Goal: Information Seeking & Learning: Learn about a topic

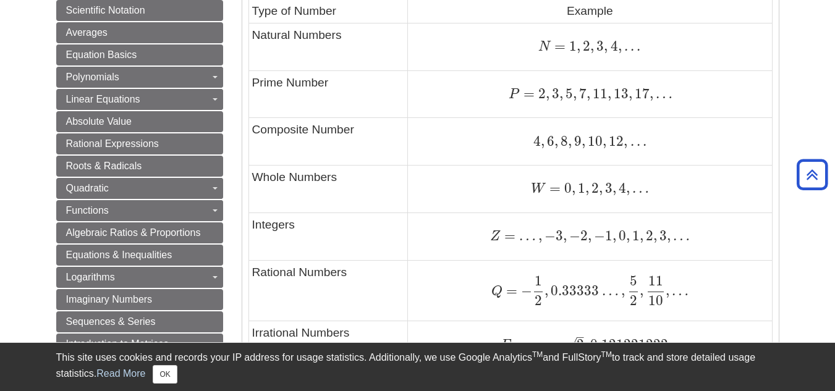
scroll to position [665, 0]
drag, startPoint x: 549, startPoint y: 42, endPoint x: 541, endPoint y: 42, distance: 7.4
click at [541, 42] on span "N" at bounding box center [544, 47] width 12 height 14
copy span "N"
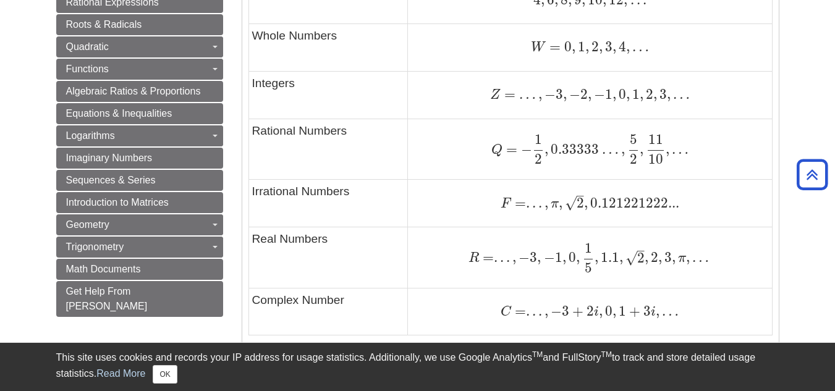
scroll to position [806, 0]
drag, startPoint x: 486, startPoint y: 93, endPoint x: 497, endPoint y: 93, distance: 11.1
click at [497, 93] on div "Z = … , − 3 , − 2 , − 1 , 0 , 1 , 2 , 3 , … Z = … , − 3 , − 2 , − 1 , 0 , 1 , 2…" at bounding box center [589, 94] width 357 height 17
copy span "Z"
click at [498, 152] on span "Q" at bounding box center [496, 150] width 11 height 14
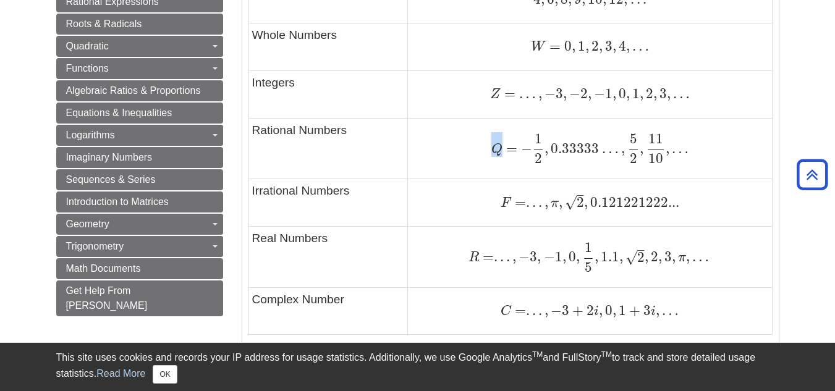
copy span "Q"
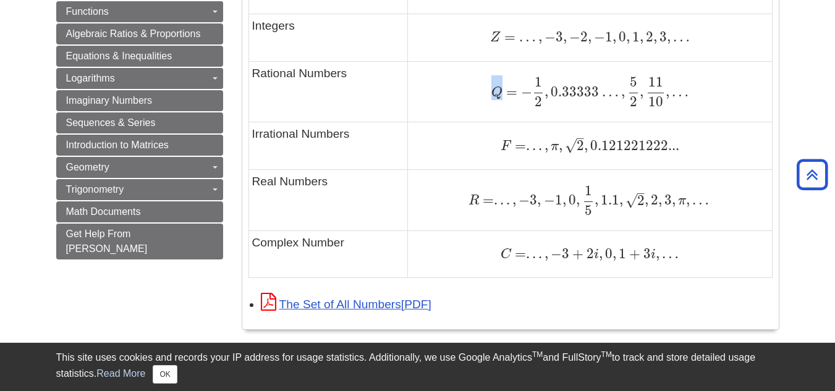
scroll to position [866, 0]
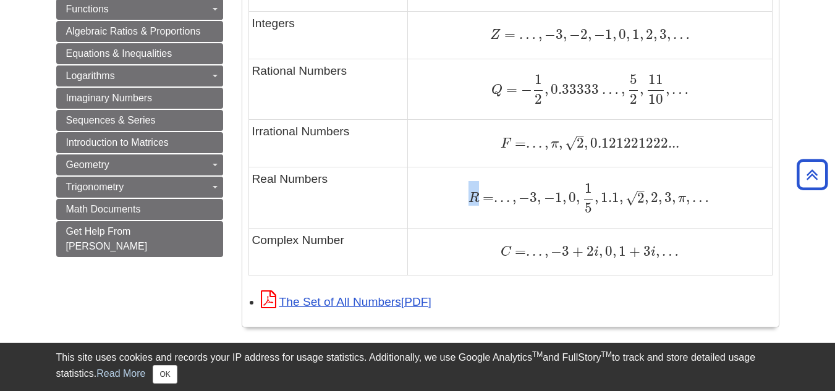
drag, startPoint x: 459, startPoint y: 199, endPoint x: 476, endPoint y: 199, distance: 17.9
click at [476, 199] on div "R = . . . , − 3 , − 1 , 0 , 1 5 , 1.1 , 2 – √ , 2 , 3 , π , … R = . . . , − 3 ,…" at bounding box center [589, 197] width 357 height 30
copy span "R"
